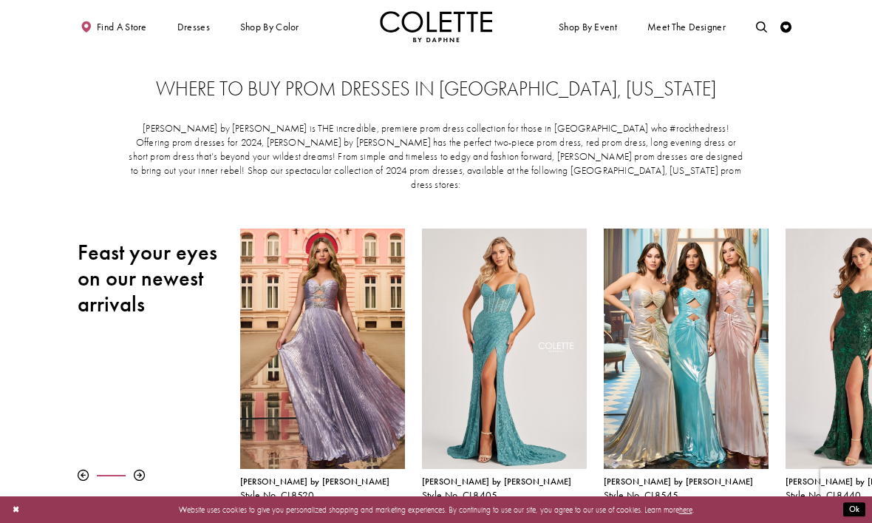
click at [775, 92] on div "Where to buy prom dresses in Grand Rapids, Michigan Colette by Daphne is THE in…" at bounding box center [436, 140] width 717 height 175
click at [129, 33] on span "Find a store" at bounding box center [122, 26] width 50 height 11
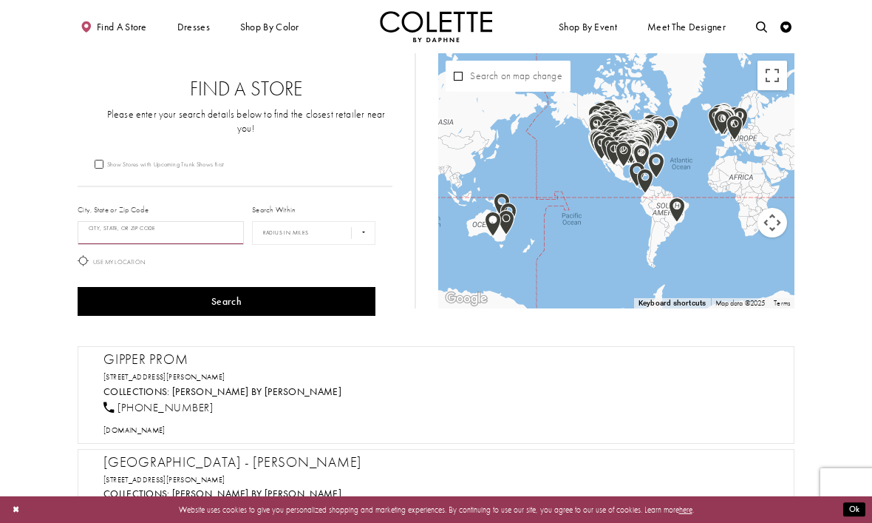
click at [190, 229] on input "City, State, or ZIP Code" at bounding box center [161, 233] width 166 height 24
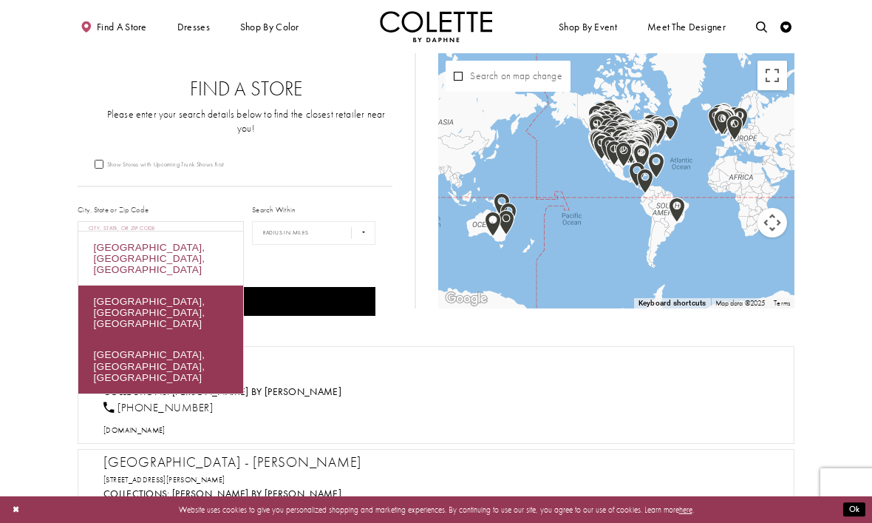
click at [193, 254] on div "[GEOGRAPHIC_DATA], [GEOGRAPHIC_DATA], [GEOGRAPHIC_DATA]" at bounding box center [160, 258] width 165 height 54
type input "**********"
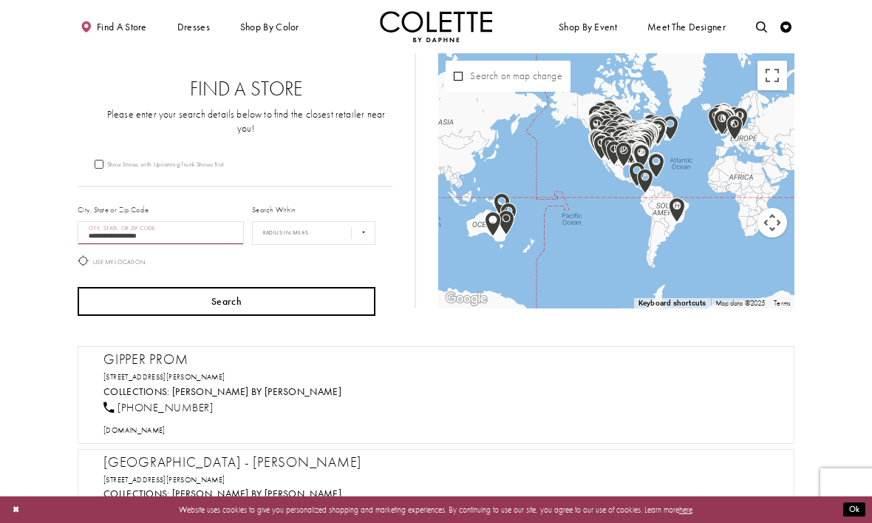
click at [235, 296] on button "Search" at bounding box center [227, 301] width 298 height 29
